Goal: Task Accomplishment & Management: Use online tool/utility

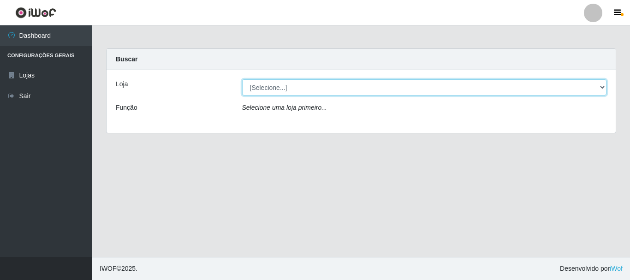
click at [601, 88] on select "[Selecione...] Nordestão - Alecrim" at bounding box center [424, 87] width 365 height 16
select select "453"
click at [242, 79] on select "[Selecione...] Nordestão - Alecrim" at bounding box center [424, 87] width 365 height 16
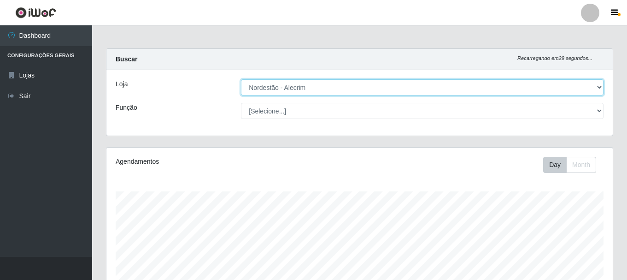
scroll to position [191, 507]
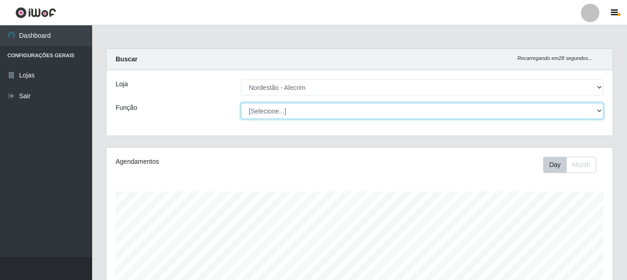
click at [602, 109] on select "[Selecione...] Embalador Embalador + Embalador ++" at bounding box center [422, 111] width 363 height 16
select select "1"
click at [241, 103] on select "[Selecione...] Embalador Embalador + Embalador ++" at bounding box center [422, 111] width 363 height 16
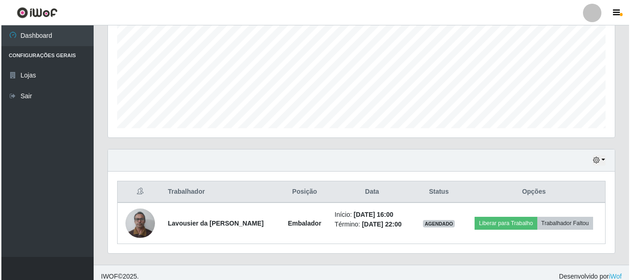
scroll to position [209, 0]
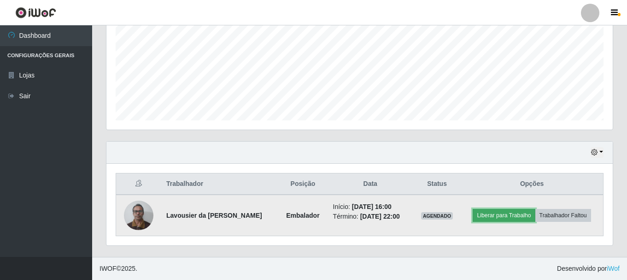
click at [502, 216] on button "Liberar para Trabalho" at bounding box center [504, 215] width 62 height 13
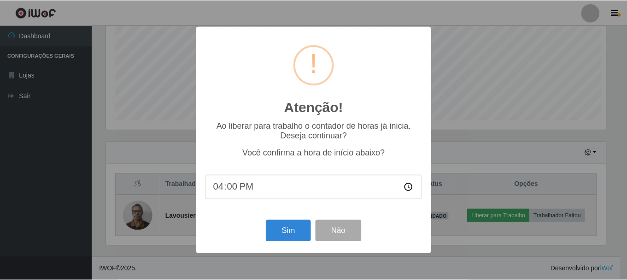
scroll to position [191, 502]
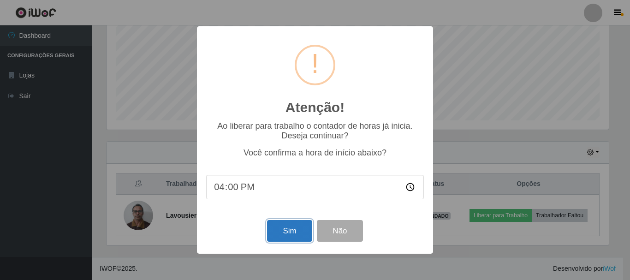
click at [290, 237] on button "Sim" at bounding box center [289, 231] width 45 height 22
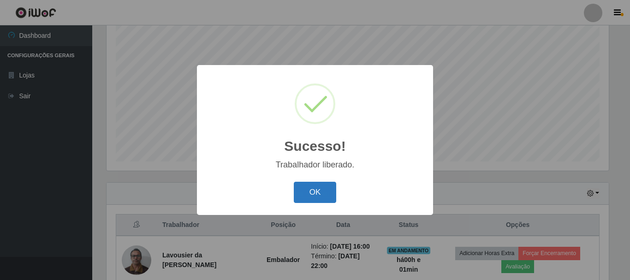
click at [316, 202] on button "OK" at bounding box center [315, 193] width 43 height 22
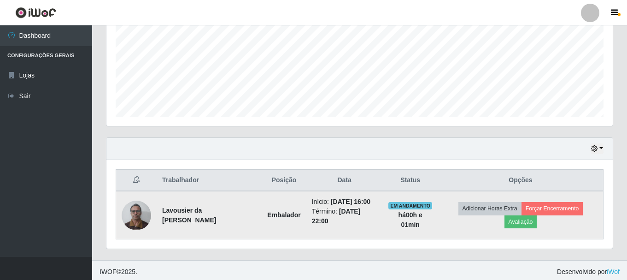
scroll to position [216, 0]
